Goal: Task Accomplishment & Management: Manage account settings

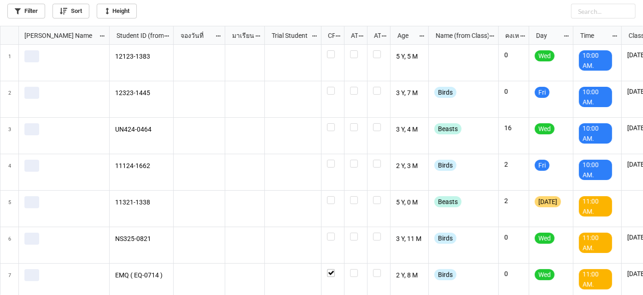
scroll to position [264, 638]
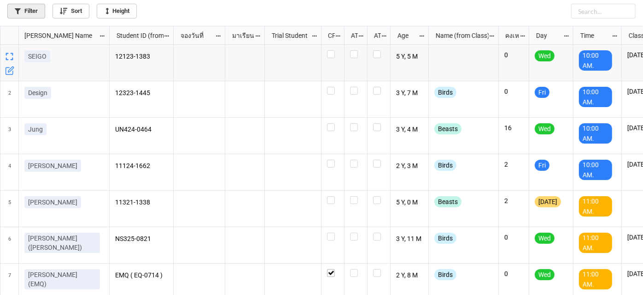
click at [29, 14] on link "Filter" at bounding box center [26, 11] width 38 height 15
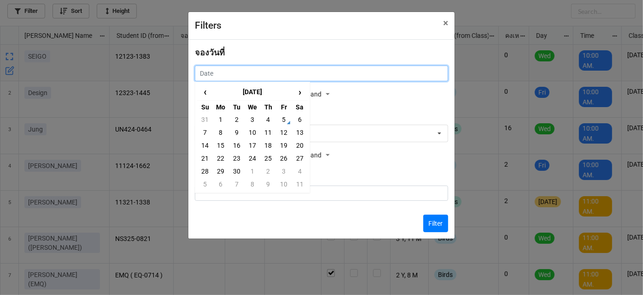
click at [313, 75] on input "text" at bounding box center [322, 73] width 254 height 16
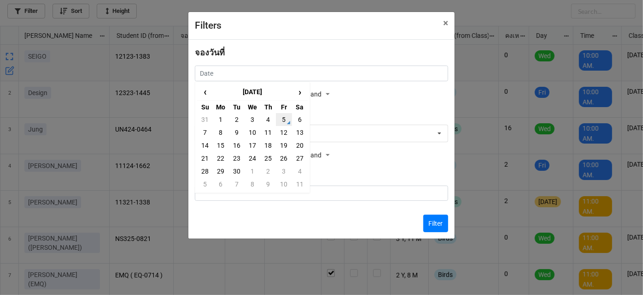
click at [286, 123] on td "5" at bounding box center [284, 119] width 16 height 13
type input "5/9/2025"
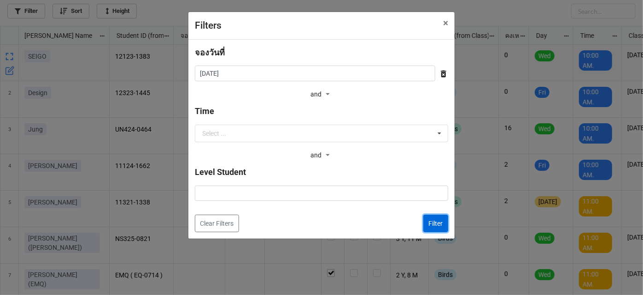
click at [427, 223] on button "Filter" at bounding box center [436, 223] width 25 height 18
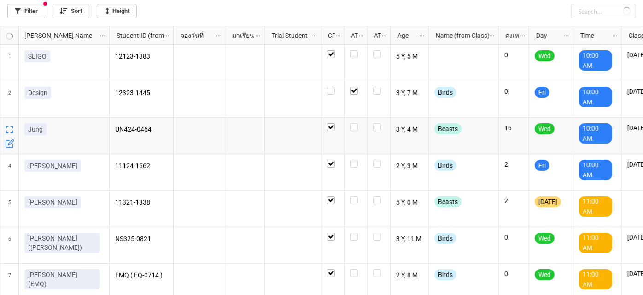
checkbox input "true"
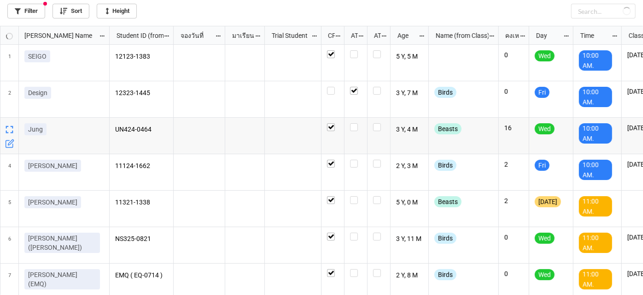
checkbox input "true"
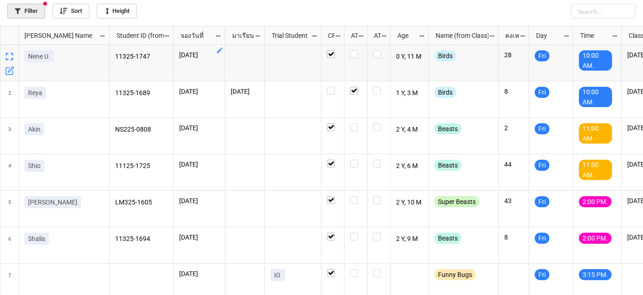
click at [32, 5] on link "Filter" at bounding box center [26, 11] width 38 height 15
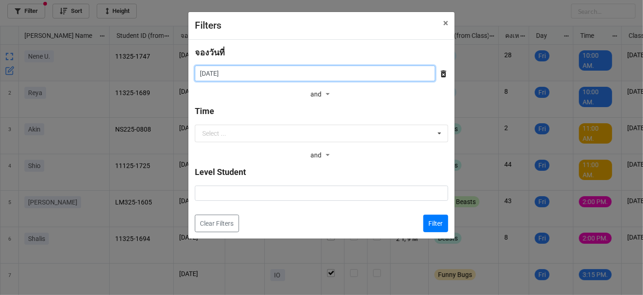
click at [279, 69] on input "5/9/2025" at bounding box center [315, 73] width 241 height 16
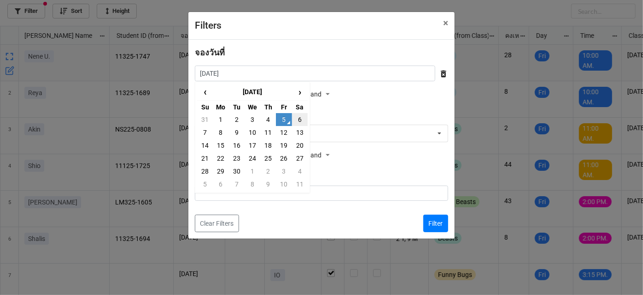
click at [303, 124] on td "6" at bounding box center [300, 119] width 16 height 13
type input "[DATE]"
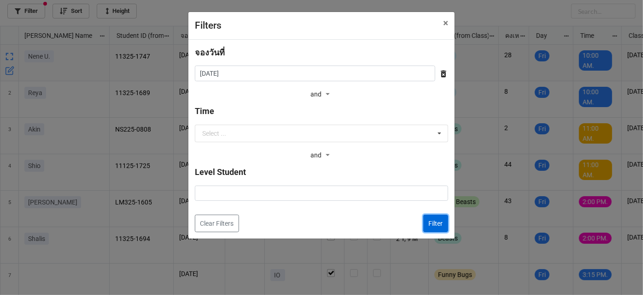
click at [437, 228] on button "Filter" at bounding box center [436, 223] width 25 height 18
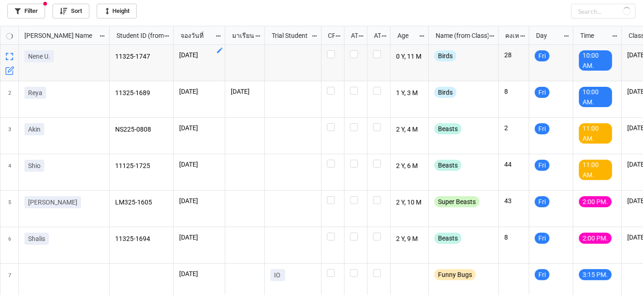
checkbox input "false"
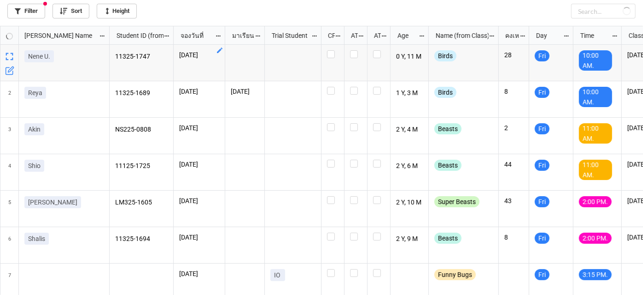
checkbox input "false"
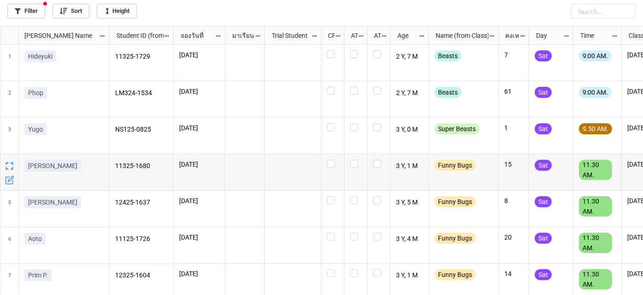
click at [11, 182] on icon "grid" at bounding box center [9, 179] width 9 height 9
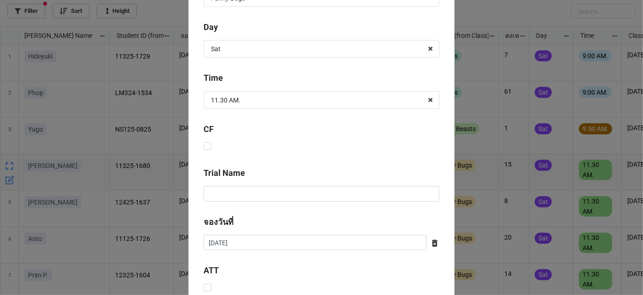
scroll to position [362, 0]
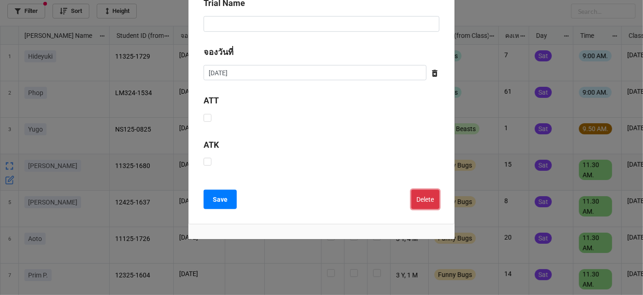
click at [420, 204] on button "Delete" at bounding box center [426, 198] width 28 height 19
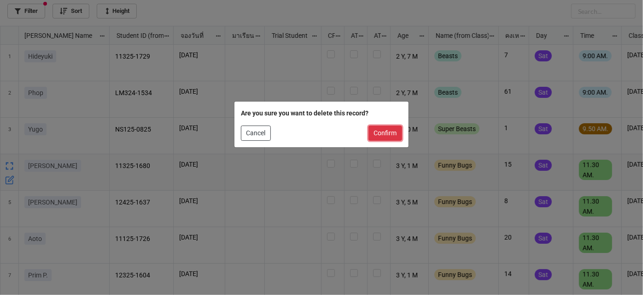
click at [388, 138] on button "Confirm" at bounding box center [386, 133] width 34 height 16
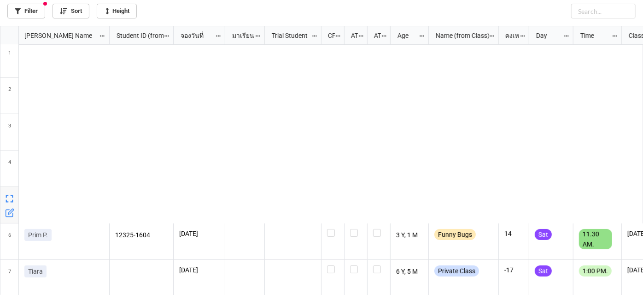
scroll to position [0, 0]
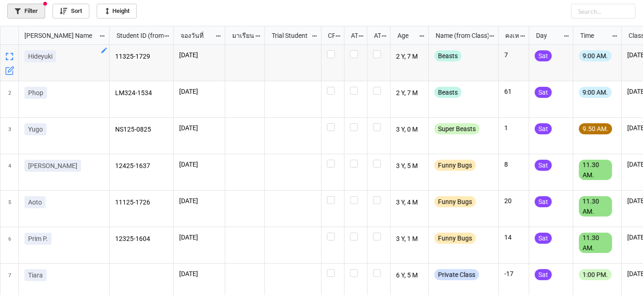
click at [35, 12] on link "Filter" at bounding box center [26, 11] width 38 height 15
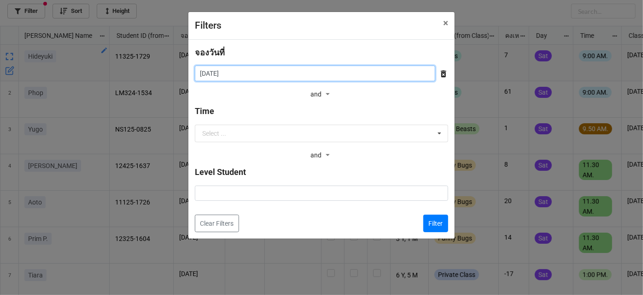
click at [269, 73] on input "6/9/2025" at bounding box center [315, 73] width 241 height 16
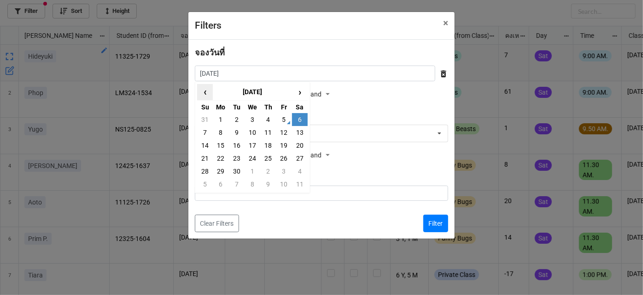
click at [201, 93] on span "‹" at bounding box center [205, 91] width 15 height 15
click at [283, 173] on td "29" at bounding box center [284, 171] width 16 height 13
type input "29/8/2025"
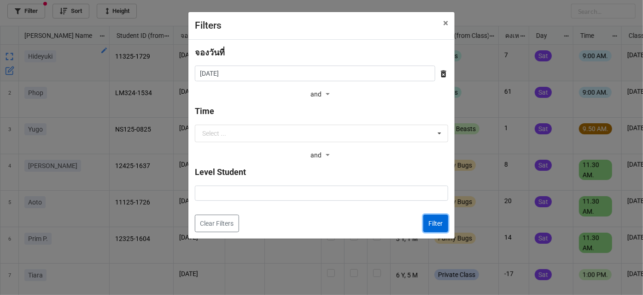
click at [429, 221] on button "Filter" at bounding box center [436, 223] width 25 height 18
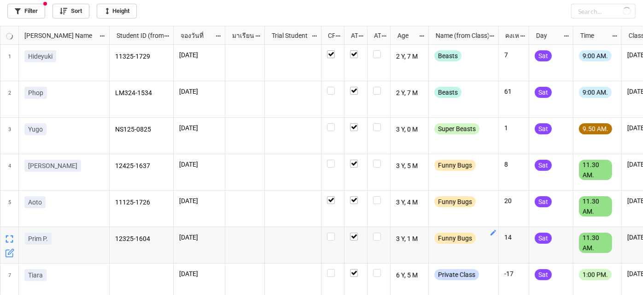
checkbox input "true"
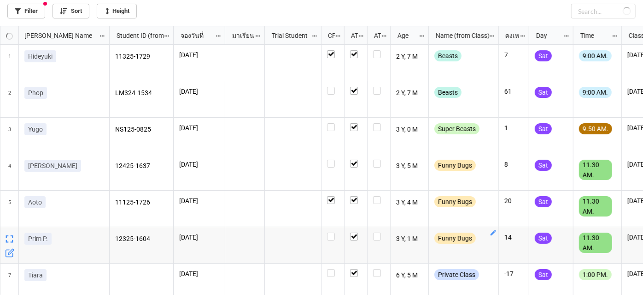
checkbox input "true"
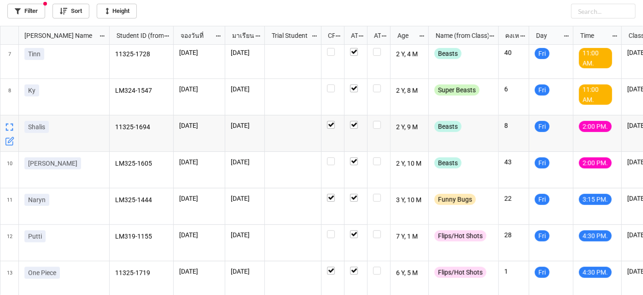
scroll to position [227, 0]
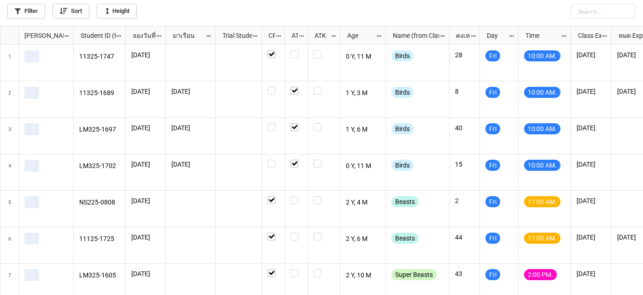
scroll to position [264, 638]
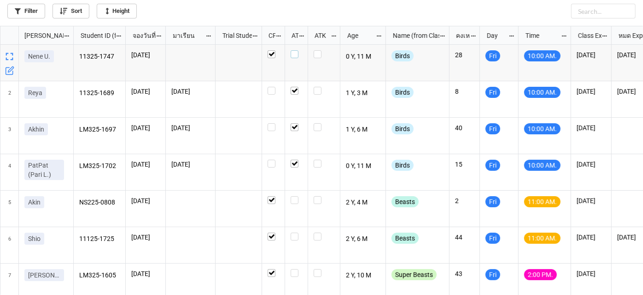
click at [292, 50] on label "grid" at bounding box center [297, 50] width 12 height 0
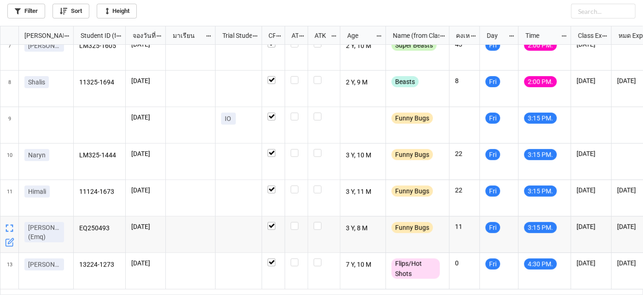
scroll to position [209, 0]
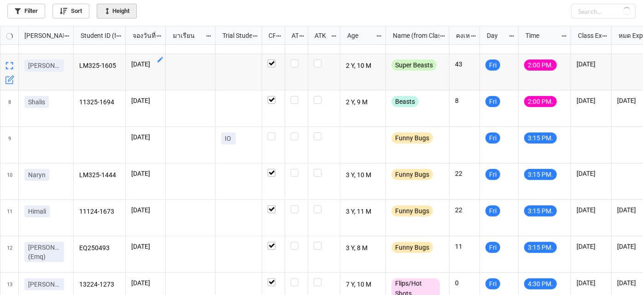
checkbox input "false"
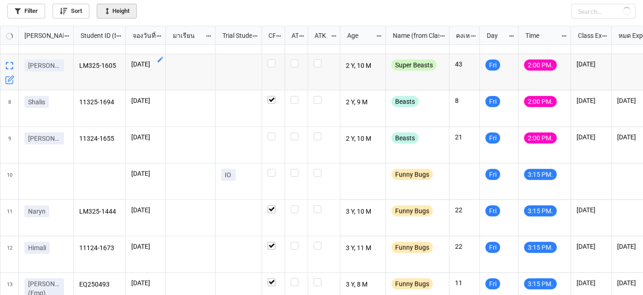
checkbox input "false"
checkbox input "true"
checkbox input "false"
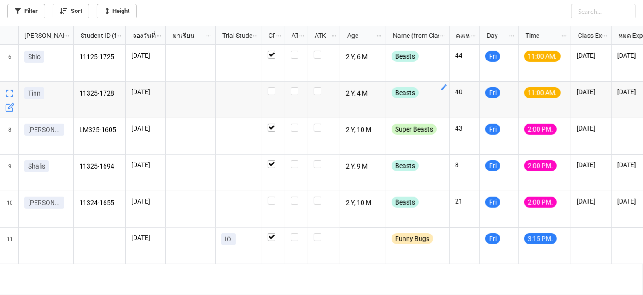
scroll to position [125, 0]
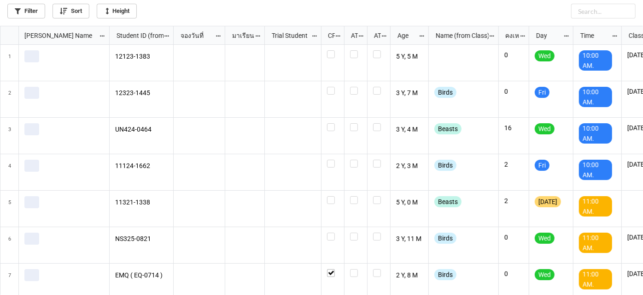
scroll to position [264, 638]
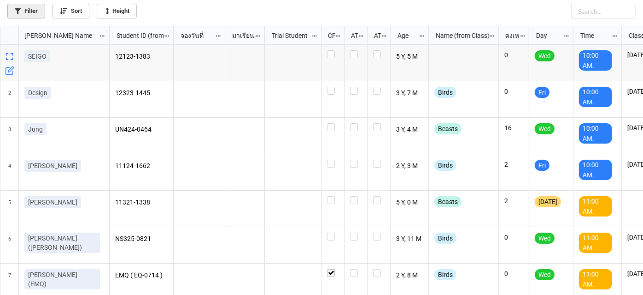
click at [29, 8] on link "Filter" at bounding box center [26, 11] width 38 height 15
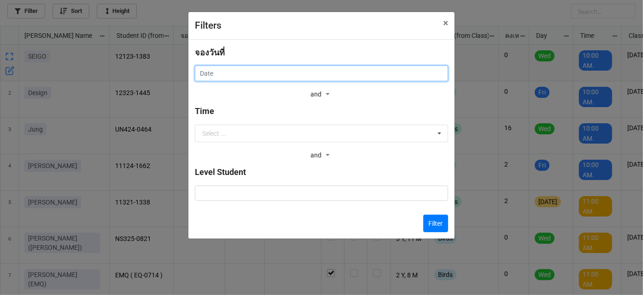
click at [358, 71] on input "text" at bounding box center [322, 73] width 254 height 16
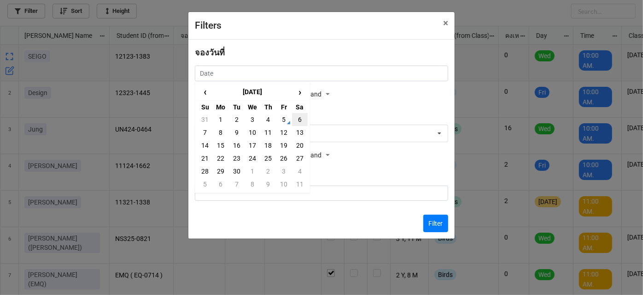
click at [300, 119] on td "6" at bounding box center [300, 119] width 16 height 13
type input "6/9/2025"
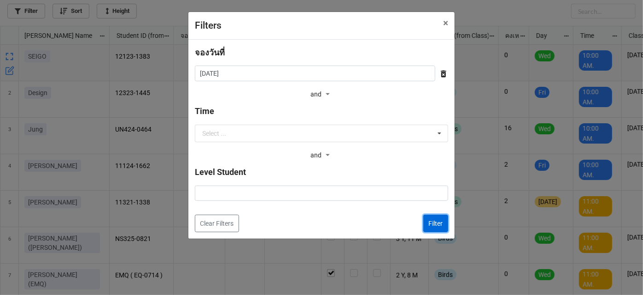
click at [437, 222] on button "Filter" at bounding box center [436, 223] width 25 height 18
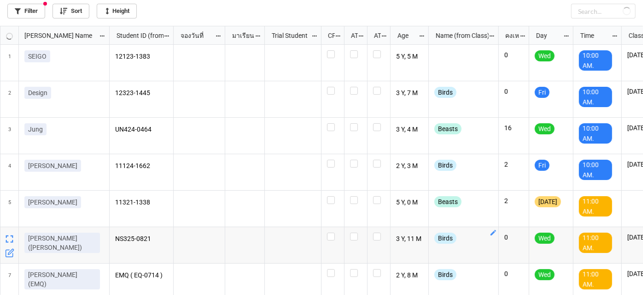
checkbox input "false"
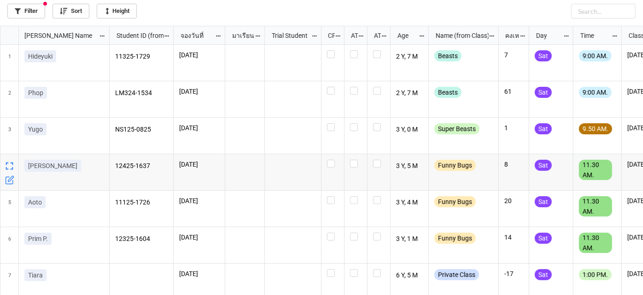
click at [10, 183] on icon "grid" at bounding box center [9, 179] width 9 height 9
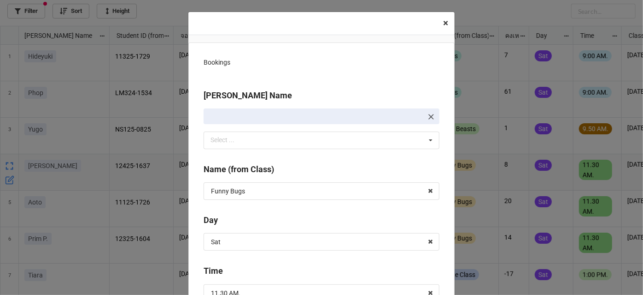
click at [446, 19] on span "×" at bounding box center [445, 23] width 5 height 11
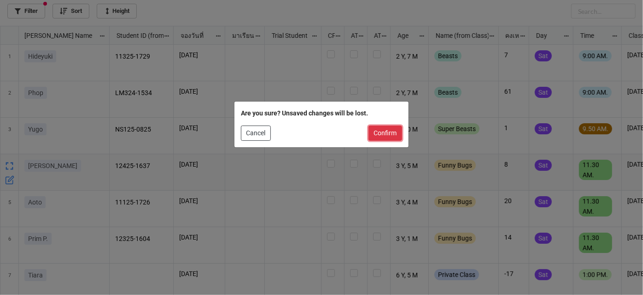
click at [389, 134] on button "Confirm" at bounding box center [386, 133] width 34 height 16
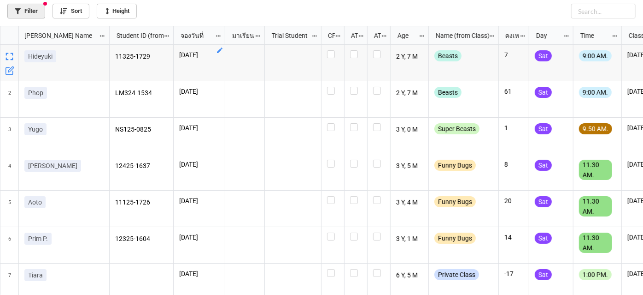
click at [20, 11] on icon at bounding box center [18, 11] width 6 height 6
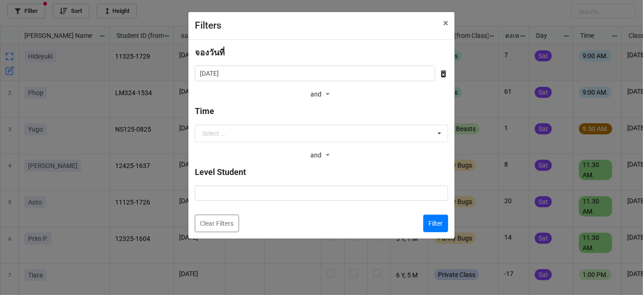
click at [435, 232] on div "จองวันที่ 6/9/2025 ‹ September 2025 › Su Mo Tu We Th Fr Sa 31 1 2 3 4 5 6 7 8 9…" at bounding box center [322, 139] width 266 height 199
click at [433, 226] on button "Filter" at bounding box center [436, 223] width 25 height 18
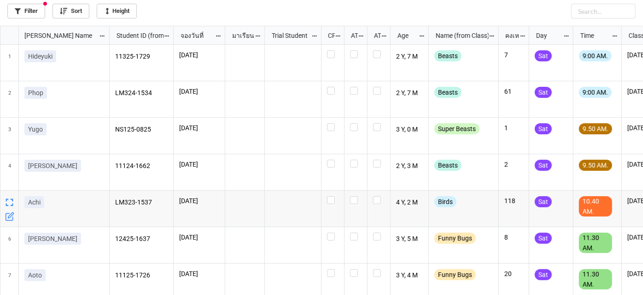
click at [330, 204] on div "grid" at bounding box center [333, 208] width 23 height 36
click at [333, 204] on div "grid" at bounding box center [333, 208] width 23 height 36
click at [335, 200] on div "grid" at bounding box center [333, 200] width 12 height 8
click at [333, 159] on label "grid" at bounding box center [333, 159] width 12 height 0
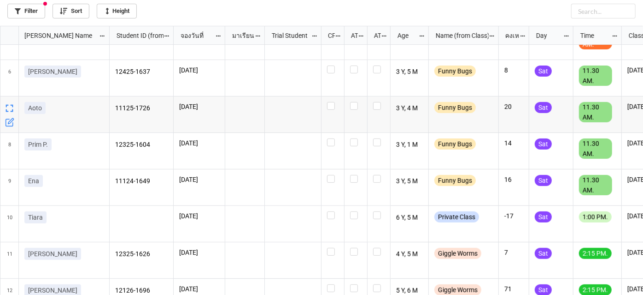
scroll to position [167, 0]
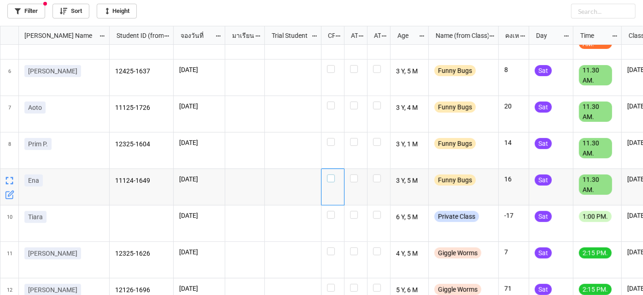
click at [331, 174] on label "grid" at bounding box center [333, 174] width 12 height 0
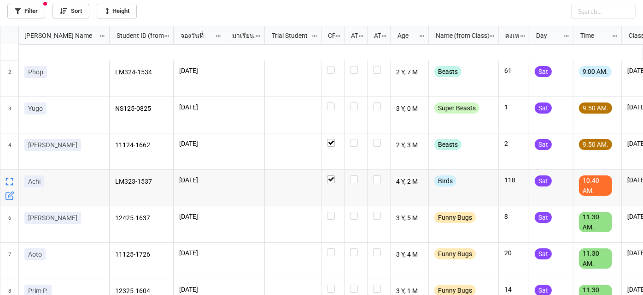
scroll to position [0, 0]
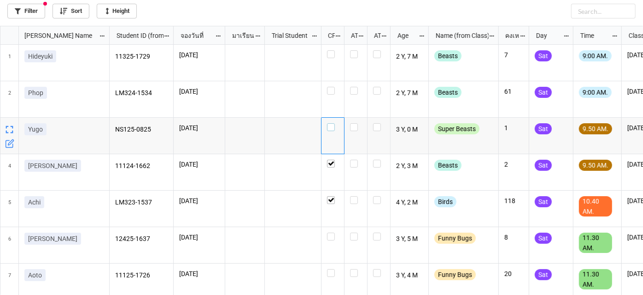
click at [329, 123] on label "grid" at bounding box center [333, 123] width 12 height 0
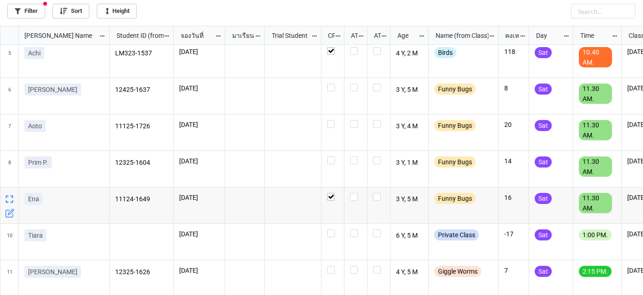
scroll to position [167, 0]
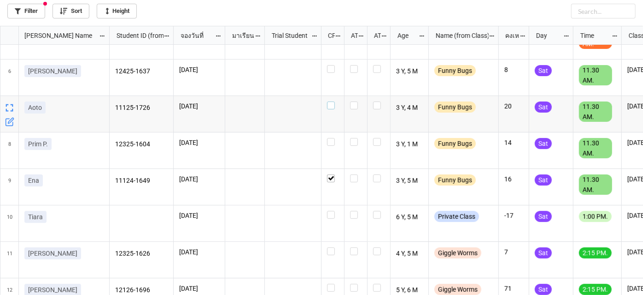
click at [332, 101] on label "grid" at bounding box center [333, 101] width 12 height 0
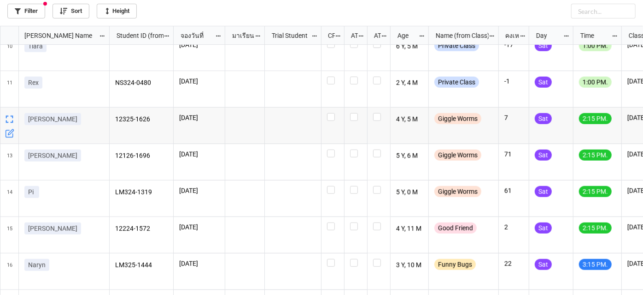
scroll to position [377, 0]
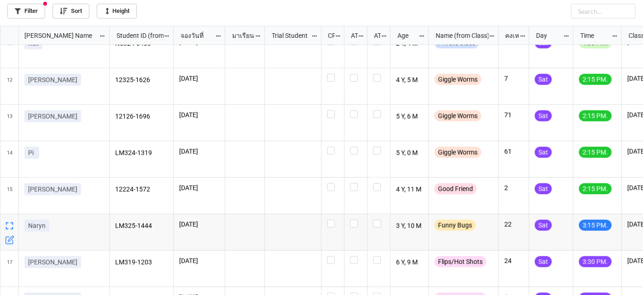
click at [9, 242] on icon "grid" at bounding box center [9, 239] width 9 height 9
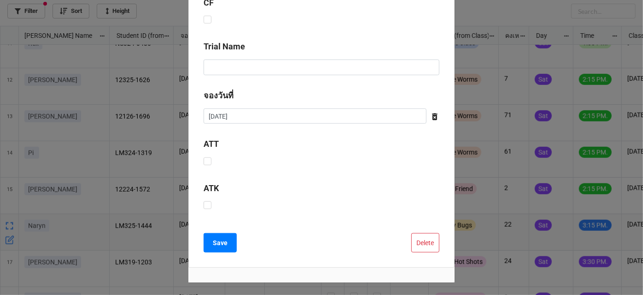
scroll to position [362, 0]
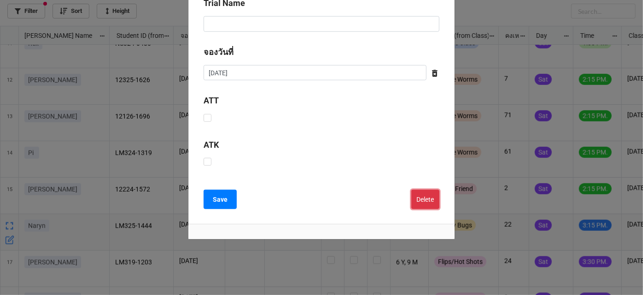
click at [431, 196] on button "Delete" at bounding box center [426, 198] width 28 height 19
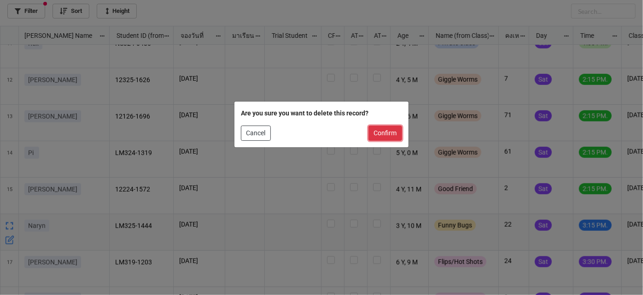
click at [395, 135] on button "Confirm" at bounding box center [386, 133] width 34 height 16
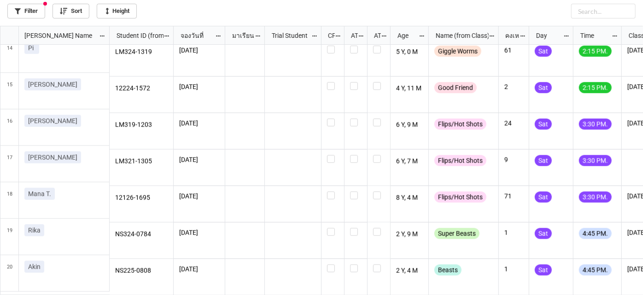
scroll to position [482, 0]
click at [326, 265] on div "grid" at bounding box center [333, 277] width 23 height 36
click at [334, 264] on label "grid" at bounding box center [333, 264] width 12 height 0
click at [11, 136] on icon "grid" at bounding box center [9, 134] width 9 height 9
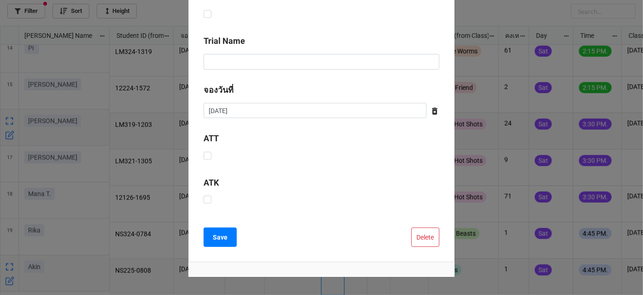
scroll to position [335, 0]
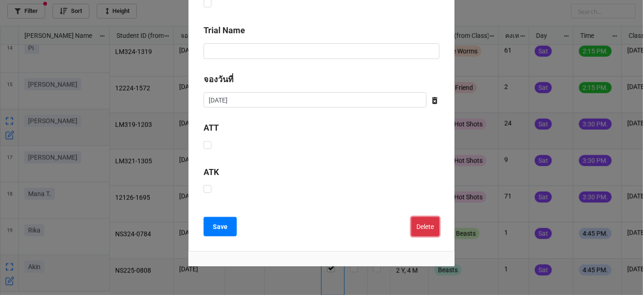
click at [436, 221] on button "Delete" at bounding box center [426, 226] width 28 height 19
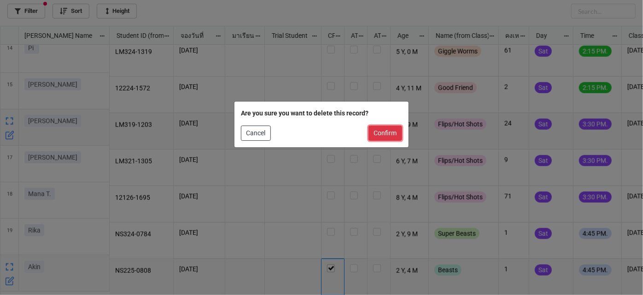
click at [384, 131] on button "Confirm" at bounding box center [386, 133] width 34 height 16
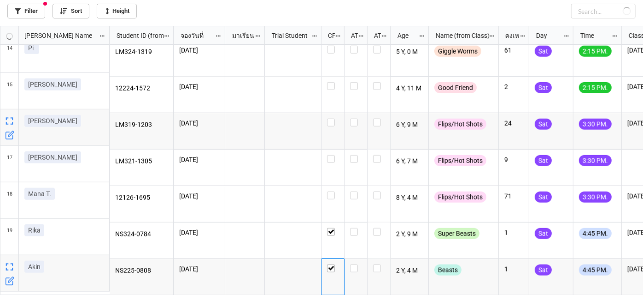
checkbox input "true"
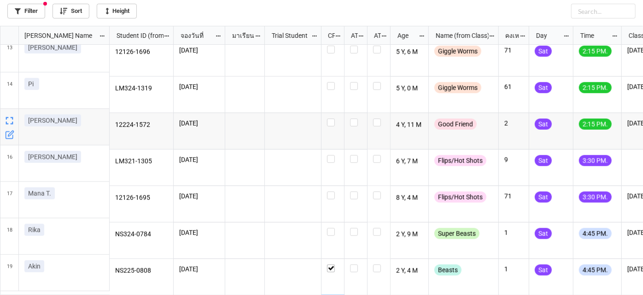
scroll to position [445, 0]
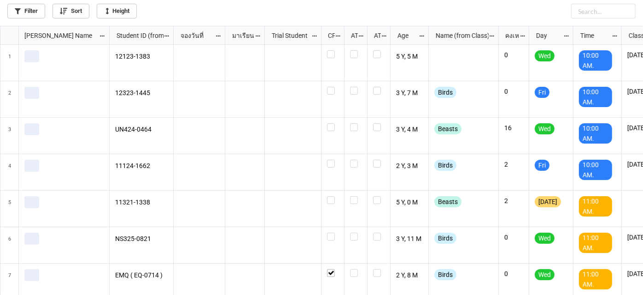
scroll to position [264, 638]
click at [36, 14] on link "Filter" at bounding box center [26, 11] width 38 height 15
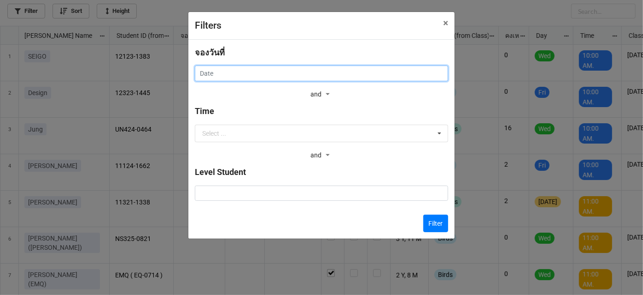
click at [321, 77] on input "text" at bounding box center [322, 73] width 254 height 16
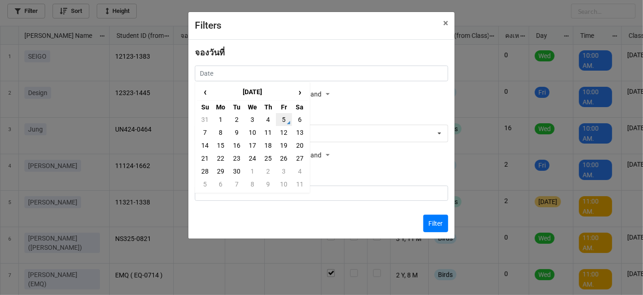
click at [280, 121] on td "5" at bounding box center [284, 119] width 16 height 13
type input "5/9/2025"
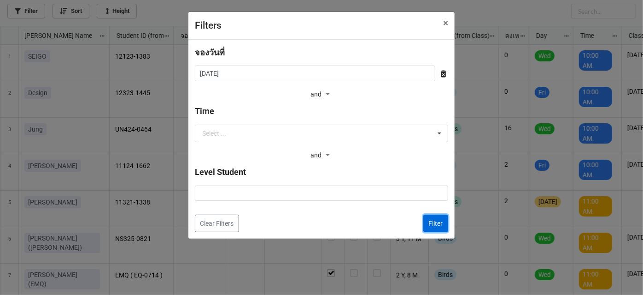
click at [436, 224] on button "Filter" at bounding box center [436, 223] width 25 height 18
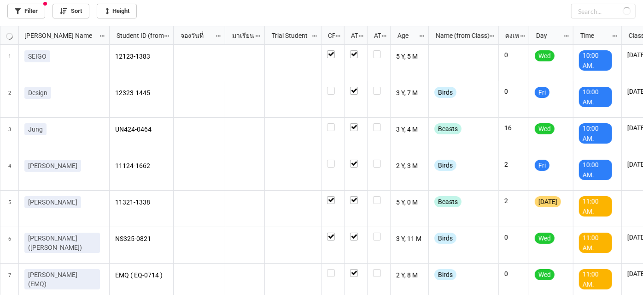
checkbox input "true"
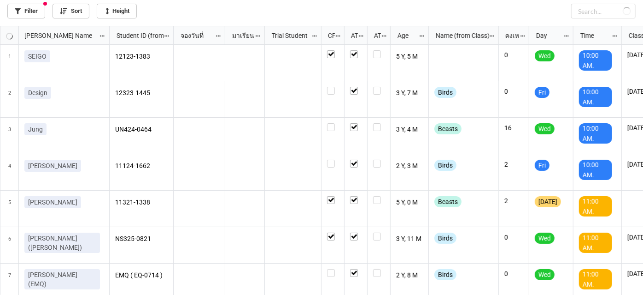
checkbox input "true"
checkbox input "false"
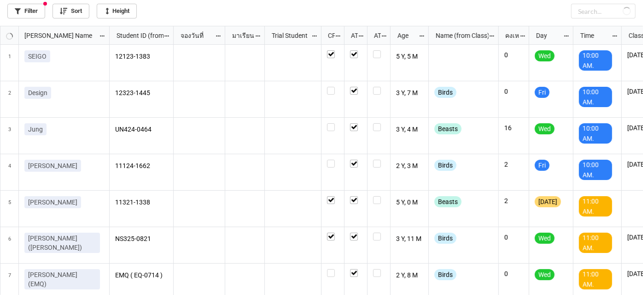
checkbox input "true"
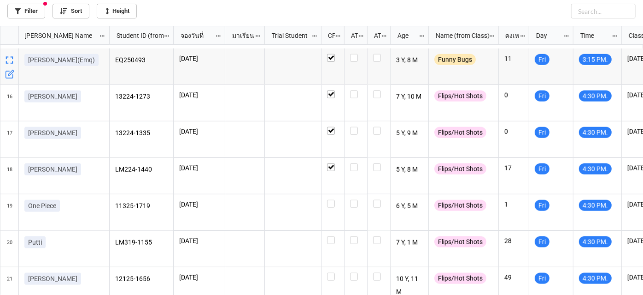
scroll to position [519, 0]
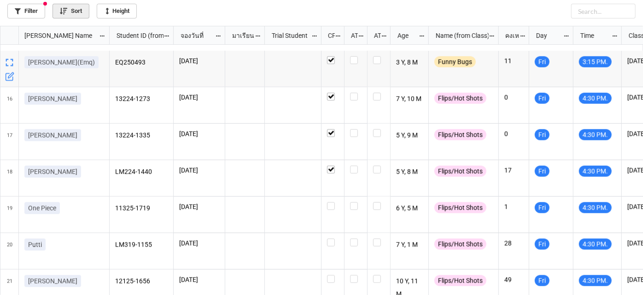
scroll to position [519, 0]
